Goal: Find specific page/section: Find specific page/section

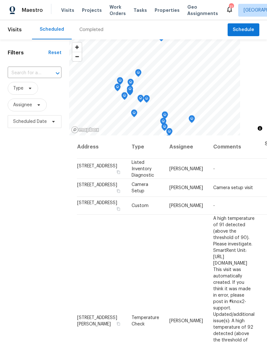
click at [98, 29] on div "Completed" at bounding box center [91, 30] width 24 height 6
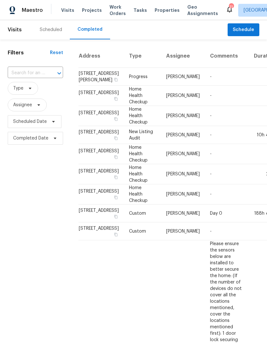
click at [54, 33] on div "Scheduled" at bounding box center [51, 30] width 22 height 6
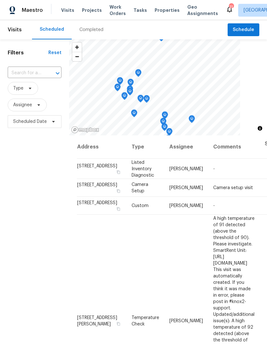
click at [163, 11] on span "Properties" at bounding box center [167, 10] width 25 height 6
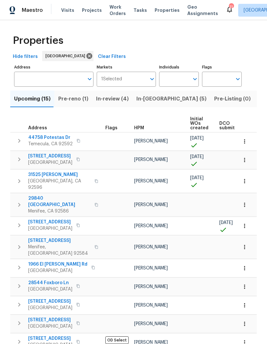
click at [172, 79] on input "Individuals" at bounding box center [174, 79] width 30 height 15
type input "[PERSON_NAME]"
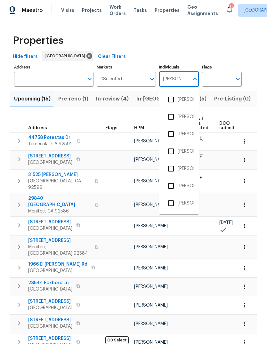
click at [188, 130] on li "[PERSON_NAME]" at bounding box center [178, 133] width 29 height 13
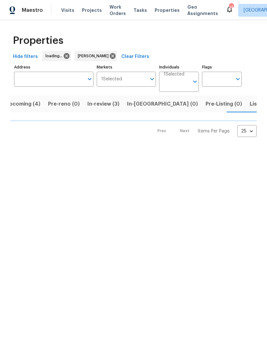
scroll to position [0, 10]
